Goal: Transaction & Acquisition: Purchase product/service

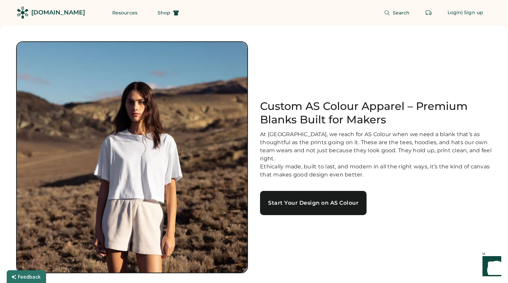
click at [309, 206] on link "Start Your Design on AS Colour" at bounding box center [313, 203] width 106 height 24
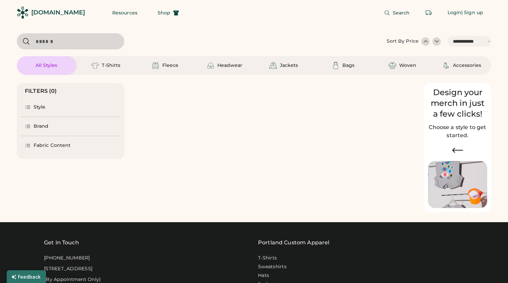
select select "*****"
select select "*"
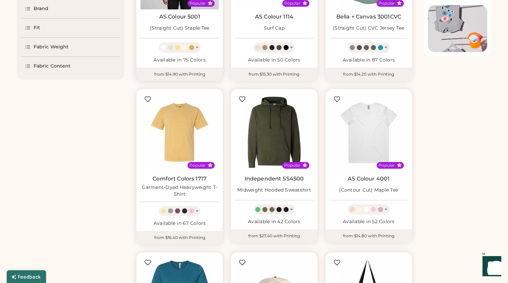
scroll to position [156, 0]
select select "*****"
select select "*"
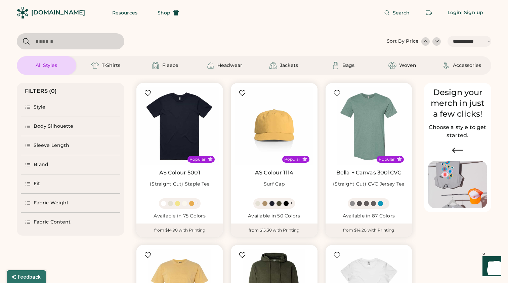
scroll to position [0, 0]
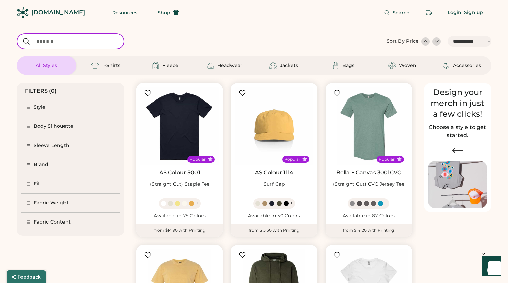
click at [63, 43] on input "input" at bounding box center [70, 41] width 107 height 16
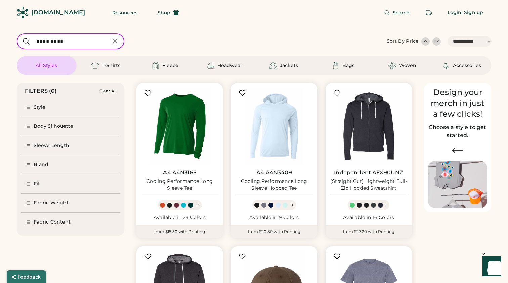
type input "*********"
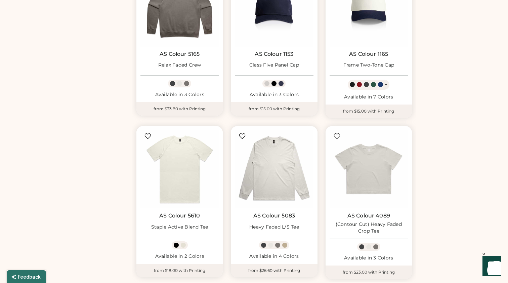
scroll to position [511, 0]
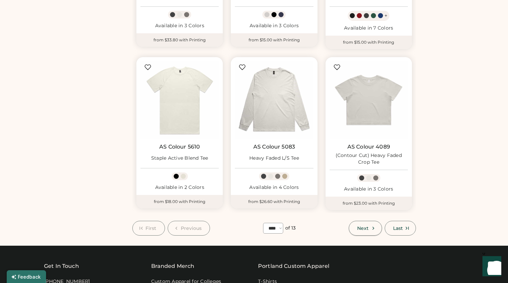
click at [374, 228] on icon at bounding box center [373, 228] width 6 height 6
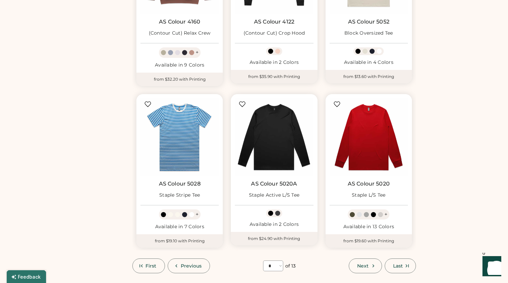
scroll to position [491, 0]
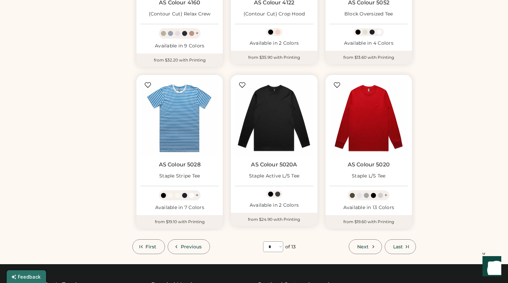
click at [370, 244] on icon at bounding box center [373, 246] width 6 height 6
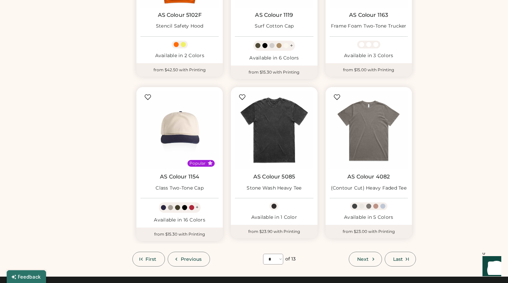
scroll to position [496, 0]
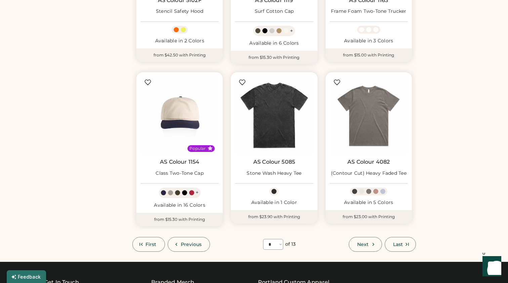
click at [355, 253] on div at bounding box center [399, 254] width 216 height 7
click at [364, 251] on div at bounding box center [399, 254] width 216 height 7
click at [365, 242] on span "Next" at bounding box center [362, 244] width 11 height 5
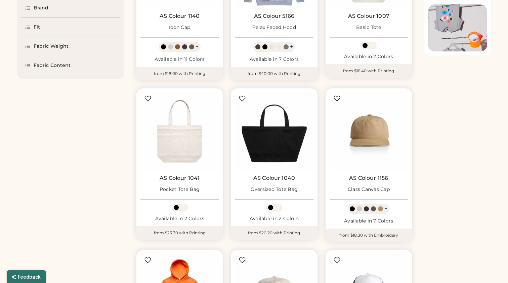
scroll to position [29, 0]
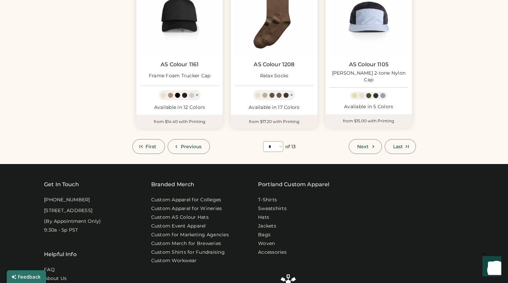
click at [372, 141] on button "Next" at bounding box center [365, 146] width 33 height 15
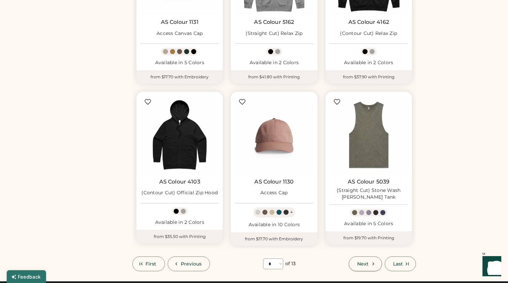
click at [362, 263] on span "Next" at bounding box center [362, 263] width 11 height 5
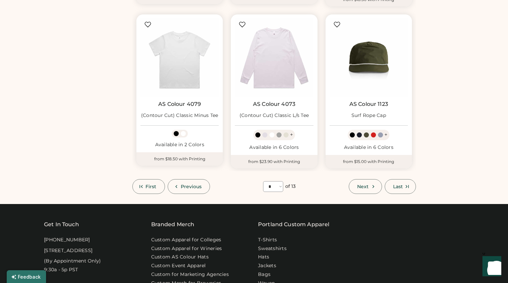
click at [355, 166] on div "Popular AS Colour 1123 Surf Rope Cap + Available in 6 Colors from $15.00 with P…" at bounding box center [368, 90] width 94 height 162
click at [363, 186] on span "Next" at bounding box center [362, 186] width 11 height 5
select select "*"
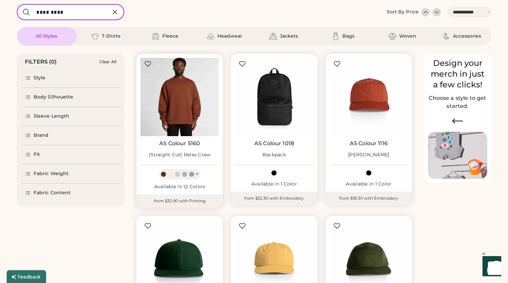
select select "*****"
select select "*"
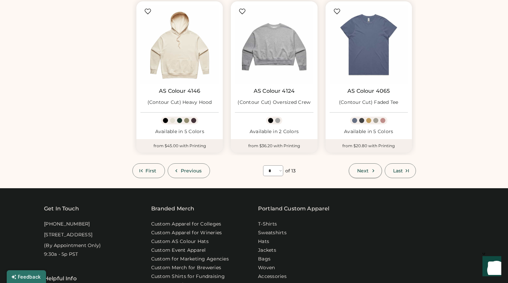
click at [365, 171] on span "Next" at bounding box center [362, 170] width 11 height 5
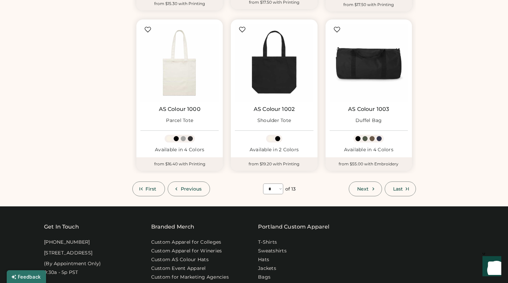
click at [370, 190] on icon at bounding box center [373, 189] width 6 height 6
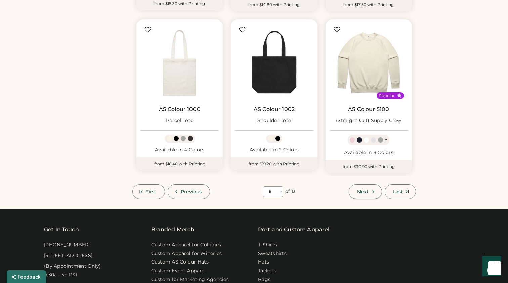
select select "*"
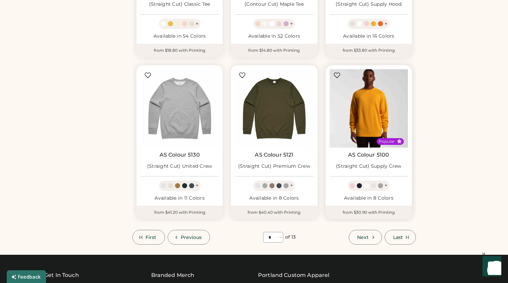
click at [364, 130] on img at bounding box center [368, 108] width 78 height 78
